Goal: Check status: Check status

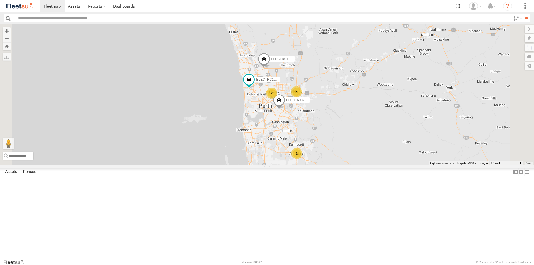
click at [0, 0] on span at bounding box center [0, 0] width 0 height 0
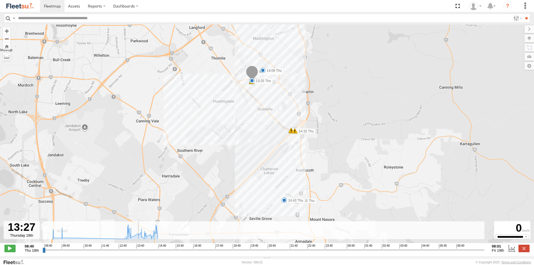
drag, startPoint x: 48, startPoint y: 252, endPoint x: 134, endPoint y: 260, distance: 86.7
click at [134, 253] on input "range" at bounding box center [264, 249] width 442 height 5
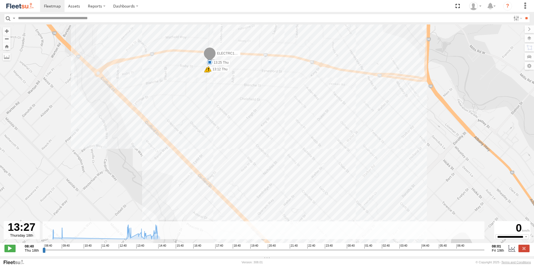
drag, startPoint x: 205, startPoint y: 52, endPoint x: 215, endPoint y: 116, distance: 64.7
click at [215, 116] on div "ELECTRC14 - Spare 08:59 Thu 09:51 Thu 13:25 Thu 14:09 Thu 14:43 Thu 09:01 Thu 1…" at bounding box center [267, 136] width 534 height 225
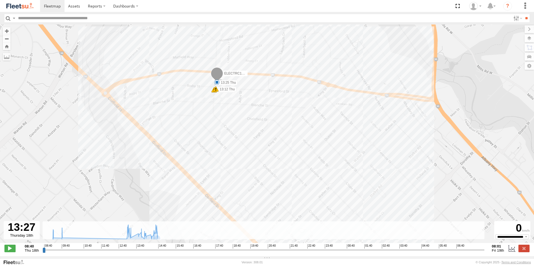
click at [216, 92] on span at bounding box center [216, 89] width 6 height 6
click at [214, 85] on div "Harsh Right Cornering 13:12 [DATE] [GEOGRAPHIC_DATA][STREET_ADDRESS][PERSON_NAM…" at bounding box center [216, 67] width 66 height 33
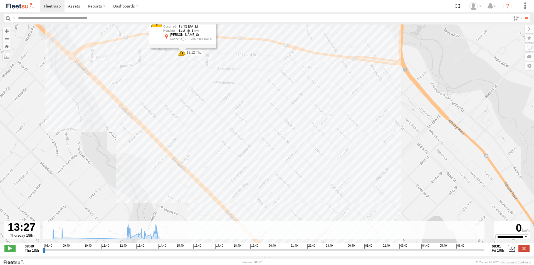
drag, startPoint x: 199, startPoint y: 78, endPoint x: 221, endPoint y: 110, distance: 39.4
click at [221, 110] on div "ELECTRC14 - Spare 08:59 Thu 09:51 Thu 13:25 Thu 14:09 Thu 14:43 Thu 09:01 Thu 1…" at bounding box center [267, 136] width 534 height 225
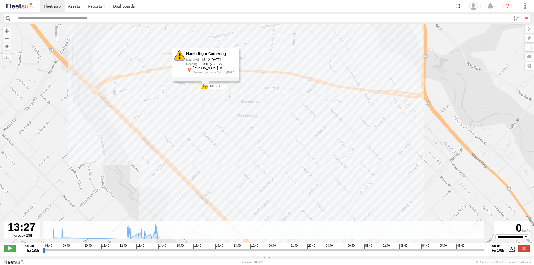
click at [218, 92] on div "ELECTRC14 - Spare 08:59 Thu 09:51 Thu 13:25 Thu 14:09 Thu 14:43 Thu 09:01 Thu 1…" at bounding box center [267, 136] width 534 height 225
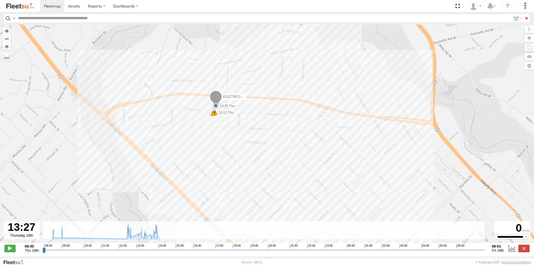
drag, startPoint x: 208, startPoint y: 93, endPoint x: 218, endPoint y: 122, distance: 31.1
click at [218, 122] on div "ELECTRC14 - Spare 08:59 Thu 09:51 Thu 13:25 Thu 14:09 Thu 14:43 Thu 09:01 Thu 1…" at bounding box center [267, 136] width 534 height 225
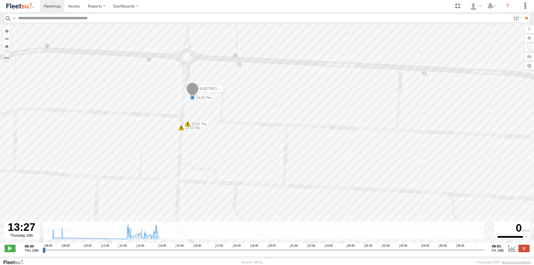
drag, startPoint x: 155, startPoint y: 93, endPoint x: 207, endPoint y: 139, distance: 69.2
click at [207, 139] on div "ELECTRC14 - Spare 08:59 Thu 09:51 Thu 13:25 Thu 14:09 Thu 14:43 Thu 09:01 Thu 1…" at bounding box center [267, 136] width 534 height 225
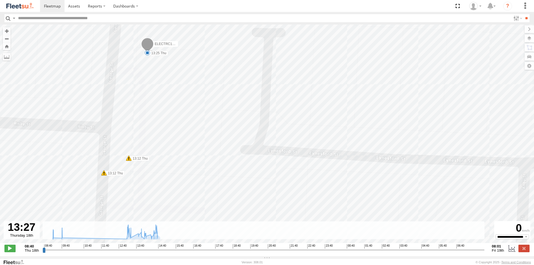
drag, startPoint x: 173, startPoint y: 114, endPoint x: 252, endPoint y: 150, distance: 86.0
click at [252, 150] on div "ELECTRC14 - Spare 08:59 Thu 09:51 Thu 13:25 Thu 14:09 Thu 14:43 Thu 09:01 Thu 1…" at bounding box center [267, 136] width 534 height 225
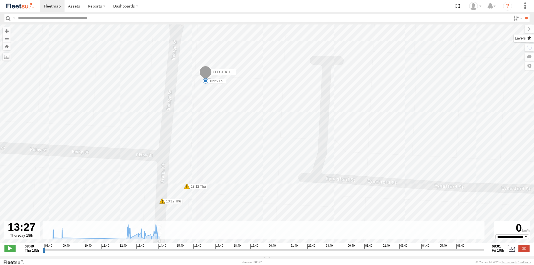
click at [530, 41] on label at bounding box center [524, 39] width 20 height 8
click at [0, 0] on span "Basemaps" at bounding box center [0, 0] width 0 height 0
click at [0, 0] on span "Satellite" at bounding box center [0, 0] width 0 height 0
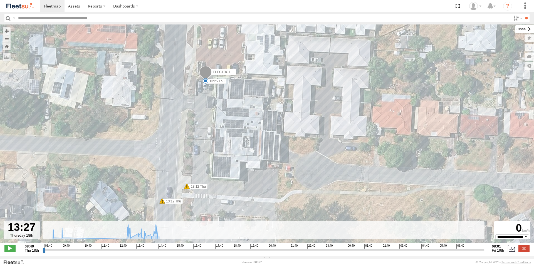
click at [516, 28] on label at bounding box center [525, 29] width 19 height 8
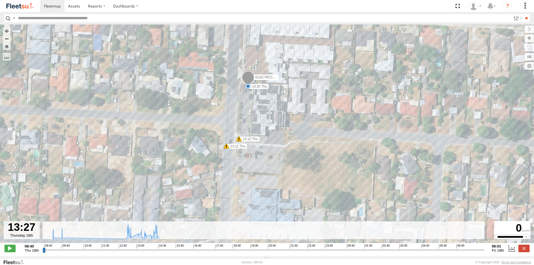
drag, startPoint x: 222, startPoint y: 149, endPoint x: 253, endPoint y: 129, distance: 37.0
click at [253, 129] on div "ELECTRC14 - Spare 08:59 Thu 09:51 Thu 13:25 Thu 14:09 Thu 14:43 Thu 09:01 Thu 1…" at bounding box center [267, 136] width 534 height 225
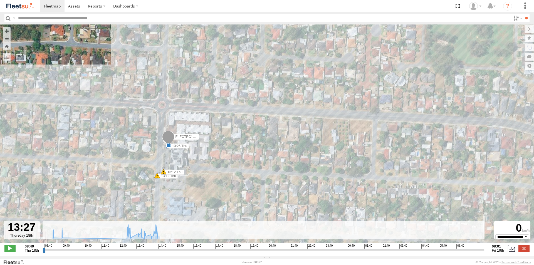
drag, startPoint x: 324, startPoint y: 118, endPoint x: 238, endPoint y: 159, distance: 95.3
click at [238, 161] on div "ELECTRC14 - Spare 08:59 Thu 09:51 Thu 13:25 Thu 14:09 Thu 14:43 Thu 09:01 Thu 1…" at bounding box center [267, 136] width 534 height 225
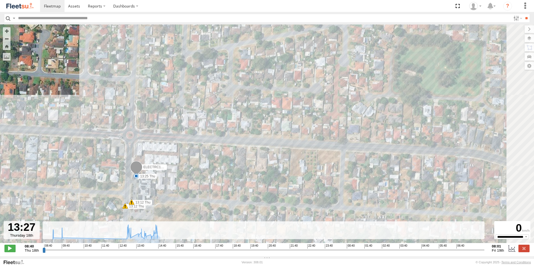
drag, startPoint x: 257, startPoint y: 135, endPoint x: 227, endPoint y: 168, distance: 44.3
click at [222, 173] on div "ELECTRC14 - Spare 08:59 Thu 09:51 Thu 13:25 Thu 14:09 Thu 14:43 Thu 09:01 Thu 1…" at bounding box center [267, 136] width 534 height 225
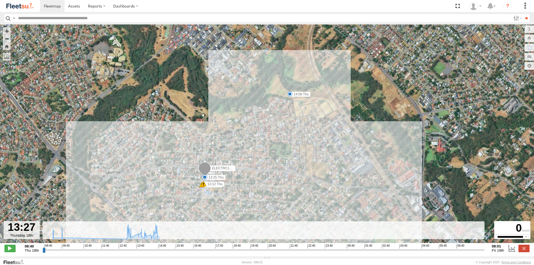
drag, startPoint x: 309, startPoint y: 86, endPoint x: 287, endPoint y: 109, distance: 31.3
click at [289, 107] on div "ELECTRC14 - Spare 08:59 Thu 09:51 Thu 13:25 Thu 14:09 Thu 14:43 Thu 09:01 Thu 1…" at bounding box center [267, 136] width 534 height 225
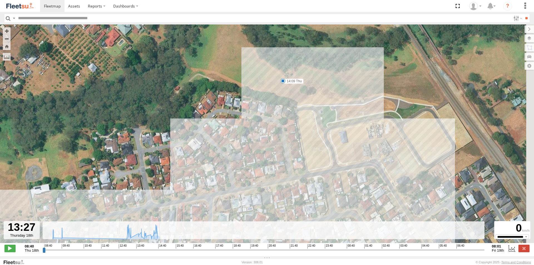
drag, startPoint x: 290, startPoint y: 107, endPoint x: 274, endPoint y: 124, distance: 23.4
click at [274, 124] on div "ELECTRC14 - Spare 08:59 Thu 09:51 Thu 13:25 Thu 14:09 Thu 14:43 Thu 09:01 Thu 1…" at bounding box center [267, 136] width 534 height 225
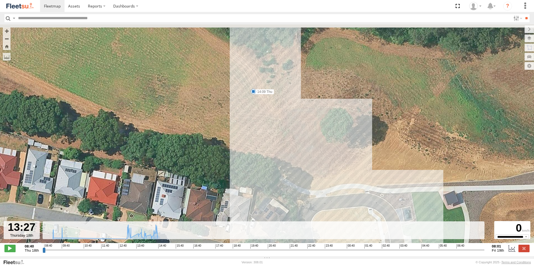
drag, startPoint x: 251, startPoint y: 98, endPoint x: 257, endPoint y: 117, distance: 19.8
click at [257, 117] on div "ELECTRC14 - Spare 08:59 Thu 09:51 Thu 13:25 Thu 14:09 Thu 14:43 Thu 09:01 Thu 1…" at bounding box center [267, 136] width 534 height 225
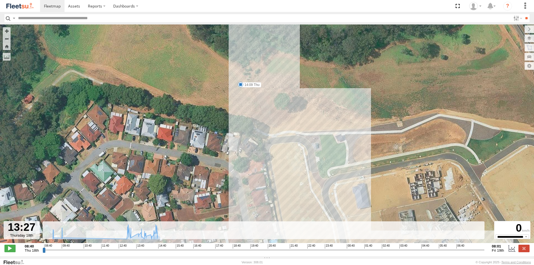
drag, startPoint x: 289, startPoint y: 135, endPoint x: 273, endPoint y: 118, distance: 23.4
click at [273, 118] on div "ELECTRC14 - Spare 08:59 Thu 09:51 Thu 13:25 Thu 14:09 Thu 14:43 Thu 09:01 Thu 1…" at bounding box center [267, 136] width 534 height 225
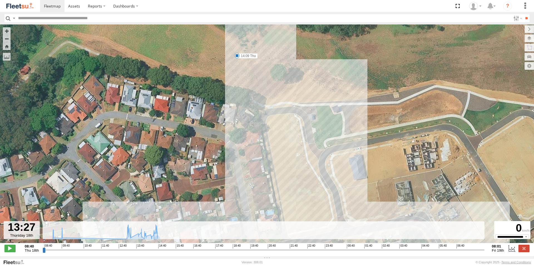
drag, startPoint x: 327, startPoint y: 195, endPoint x: 307, endPoint y: 150, distance: 49.1
click at [307, 150] on div "ELECTRC14 - Spare 08:59 Thu 09:51 Thu 13:25 Thu 14:09 Thu 14:43 Thu 09:01 Thu 1…" at bounding box center [267, 136] width 534 height 225
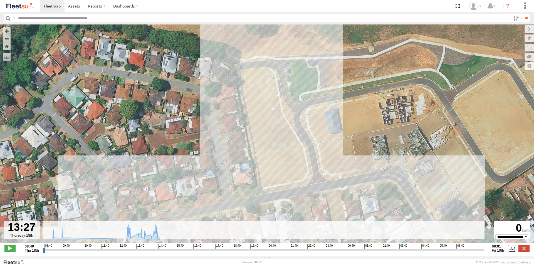
drag, startPoint x: 319, startPoint y: 188, endPoint x: 316, endPoint y: 169, distance: 18.6
click at [316, 169] on div "ELECTRC14 - Spare 08:59 Thu 09:51 Thu 13:25 Thu 14:09 Thu 14:43 Thu 09:01 Thu 1…" at bounding box center [267, 136] width 534 height 225
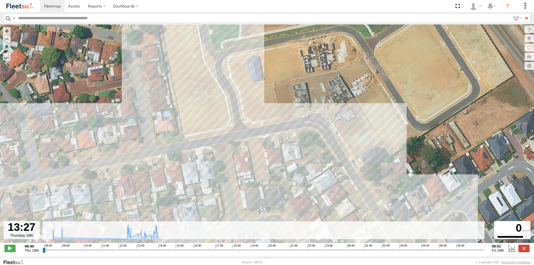
drag, startPoint x: 324, startPoint y: 174, endPoint x: 206, endPoint y: 91, distance: 144.3
click at [206, 91] on div "ELECTRC14 - Spare 08:59 Thu 09:51 Thu 13:25 Thu 14:09 Thu 14:43 Thu 09:01 Thu 1…" at bounding box center [267, 136] width 534 height 225
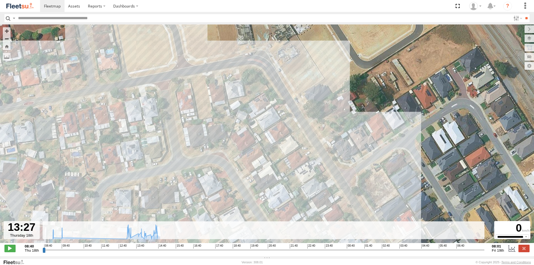
drag, startPoint x: 317, startPoint y: 167, endPoint x: 269, endPoint y: 104, distance: 79.6
click at [269, 104] on div "ELECTRC14 - Spare 08:59 Thu 09:51 Thu 13:25 Thu 14:09 Thu 14:43 Thu 09:01 Thu 1…" at bounding box center [267, 136] width 534 height 225
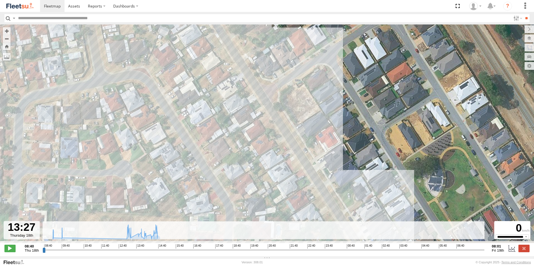
drag, startPoint x: 331, startPoint y: 181, endPoint x: 280, endPoint y: 117, distance: 82.0
click at [280, 117] on div "ELECTRC14 - Spare 08:59 Thu 09:51 Thu 13:25 Thu 14:09 Thu 14:43 Thu 09:01 Thu 1…" at bounding box center [267, 136] width 534 height 225
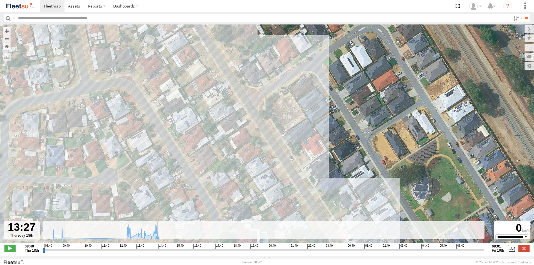
drag, startPoint x: 322, startPoint y: 175, endPoint x: 370, endPoint y: 250, distance: 89.8
click at [370, 251] on div "← Move left → Move right ↑ Move up ↓ Move down + Zoom in - Zoom out Home Jump l…" at bounding box center [267, 140] width 534 height 232
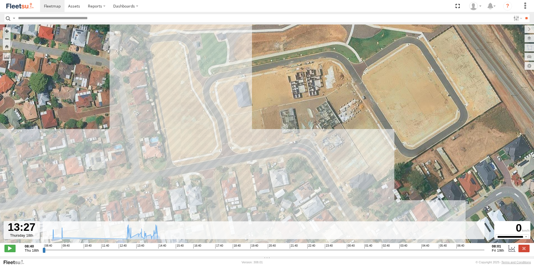
drag, startPoint x: 245, startPoint y: 125, endPoint x: 357, endPoint y: 269, distance: 181.7
click at [357, 265] on html at bounding box center [267, 132] width 534 height 265
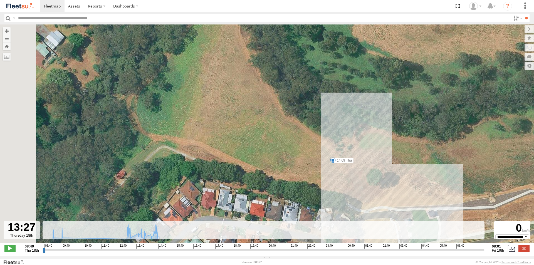
drag, startPoint x: 205, startPoint y: 74, endPoint x: 324, endPoint y: 180, distance: 159.0
click at [324, 178] on div "ELECTRC14 - Spare 08:59 Thu 09:51 Thu 13:25 Thu 14:09 Thu 14:43 Thu 09:01 Thu 1…" at bounding box center [267, 136] width 534 height 225
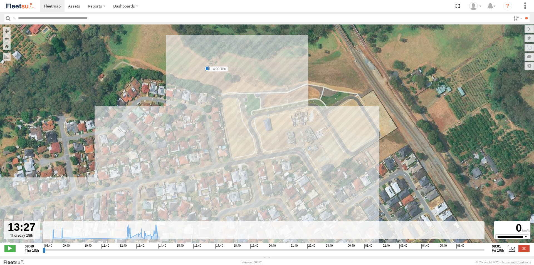
drag, startPoint x: 329, startPoint y: 168, endPoint x: 230, endPoint y: 85, distance: 129.5
click at [230, 85] on div "ELECTRC14 - Spare 08:59 Thu 09:51 Thu 13:25 Thu 14:09 Thu 14:43 Thu 09:01 Thu 1…" at bounding box center [267, 136] width 534 height 225
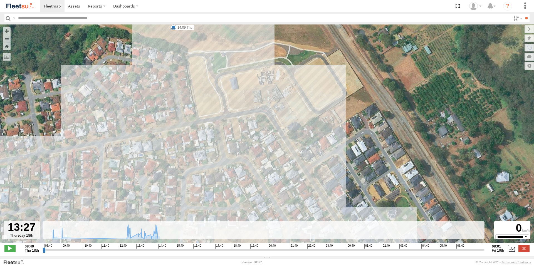
drag, startPoint x: 305, startPoint y: 218, endPoint x: 272, endPoint y: 167, distance: 61.0
click at [272, 167] on div "ELECTRC14 - Spare 08:59 Thu 09:51 Thu 13:25 Thu 14:09 Thu 14:43 Thu 09:01 Thu 1…" at bounding box center [267, 136] width 534 height 225
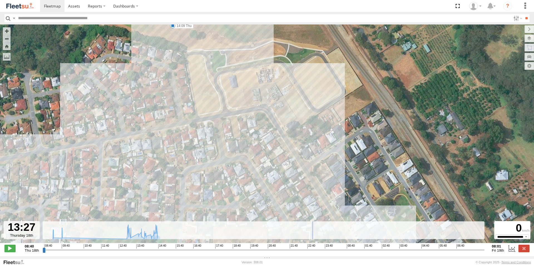
drag, startPoint x: 313, startPoint y: 225, endPoint x: 250, endPoint y: 132, distance: 112.1
click at [250, 132] on div "← Move left → Move right ↑ Move up ↓ Move down + Zoom in - Zoom out Home Jump l…" at bounding box center [267, 140] width 534 height 232
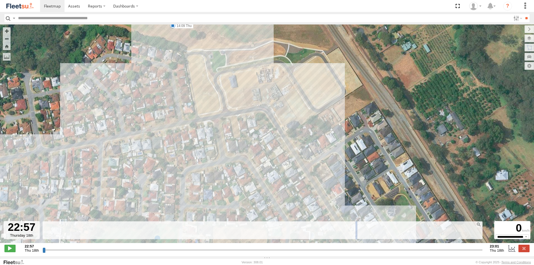
drag, startPoint x: 356, startPoint y: 225, endPoint x: 269, endPoint y: 167, distance: 104.3
click at [269, 167] on div "← Move left → Move right ↑ Move up ↓ Move down + Zoom in - Zoom out Home Jump l…" at bounding box center [267, 140] width 534 height 232
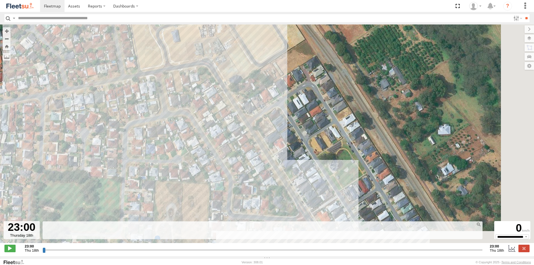
drag, startPoint x: 282, startPoint y: 180, endPoint x: 229, endPoint y: 143, distance: 63.9
click at [218, 133] on div "ELECTRC14 - Spare 08:59 Thu 09:51 Thu 13:25 Thu 14:09 Thu 14:43 Thu 09:01 Thu 1…" at bounding box center [267, 136] width 534 height 225
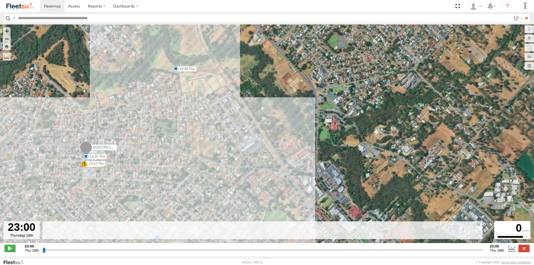
drag, startPoint x: 248, startPoint y: 154, endPoint x: 238, endPoint y: 122, distance: 33.3
click at [238, 122] on div "ELECTRC14 - Spare 08:59 Thu 09:51 Thu 13:25 Thu 14:09 Thu 14:43 Thu 09:01 Thu 1…" at bounding box center [267, 136] width 534 height 225
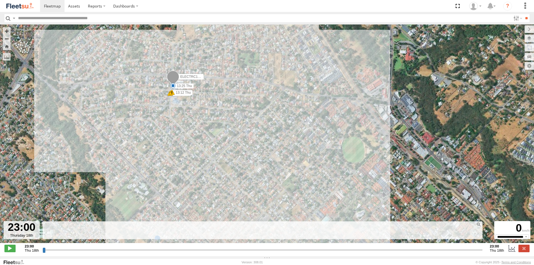
drag, startPoint x: 218, startPoint y: 152, endPoint x: 282, endPoint y: 109, distance: 77.6
click at [282, 109] on div "ELECTRC14 - Spare 08:59 Thu 09:51 Thu 13:25 Thu 14:09 Thu 14:43 Thu 09:01 Thu 1…" at bounding box center [267, 136] width 534 height 225
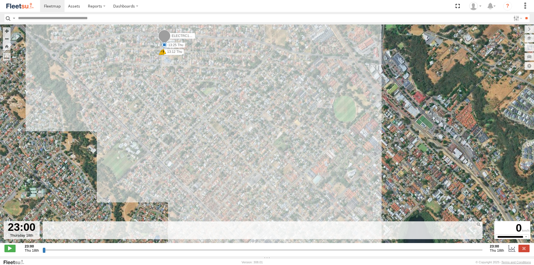
drag, startPoint x: 277, startPoint y: 160, endPoint x: 258, endPoint y: 109, distance: 54.6
click at [258, 109] on div "ELECTRC14 - Spare 08:59 Thu 09:51 Thu 13:25 Thu 14:09 Thu 14:43 Thu 09:01 Thu 1…" at bounding box center [267, 136] width 534 height 225
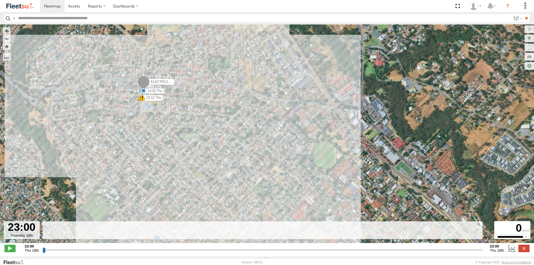
drag, startPoint x: 253, startPoint y: 135, endPoint x: 245, endPoint y: 194, distance: 59.0
click at [245, 194] on div "ELECTRC14 - Spare 08:59 Thu 09:51 Thu 13:25 Thu 14:09 Thu 14:43 Thu 09:01 Thu 1…" at bounding box center [267, 136] width 534 height 225
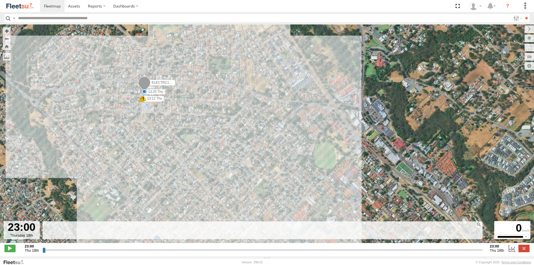
drag, startPoint x: 43, startPoint y: 255, endPoint x: 81, endPoint y: 262, distance: 38.6
click at [81, 253] on input "range" at bounding box center [263, 249] width 440 height 5
click at [14, 250] on span at bounding box center [9, 248] width 11 height 7
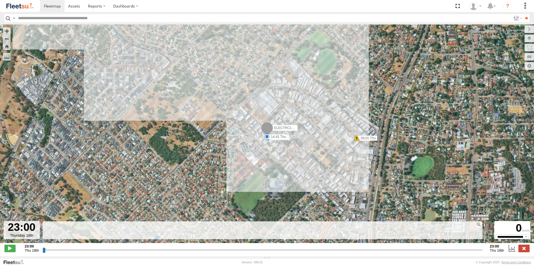
type input "**********"
click at [525, 251] on label at bounding box center [524, 248] width 11 height 7
